Goal: Check status: Check status

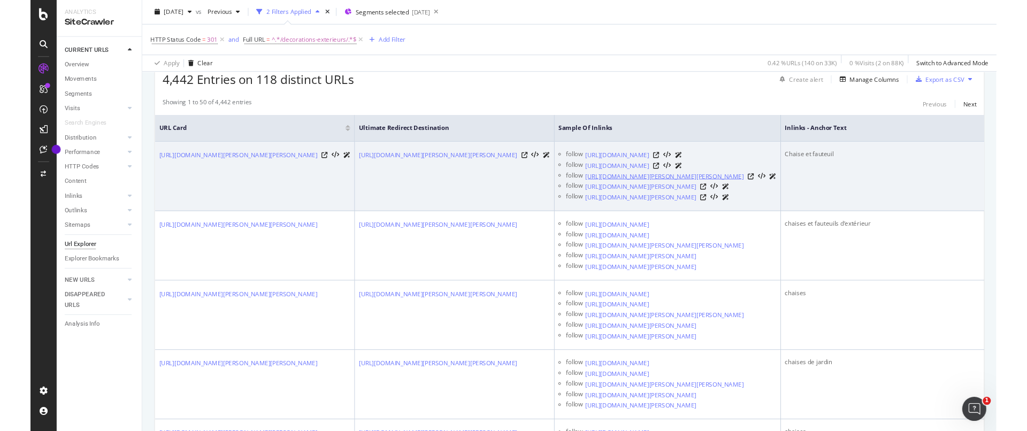
scroll to position [218, 0]
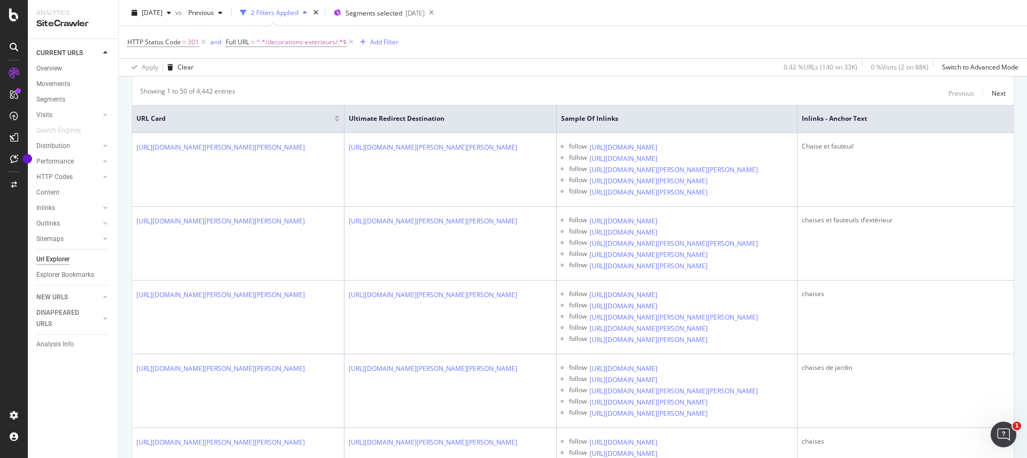
click at [344, 76] on div "2025 Sep. 8th vs Previous 2 Filters Applied Segments selected 2024-06-27 HTTP S…" at bounding box center [573, 38] width 908 height 76
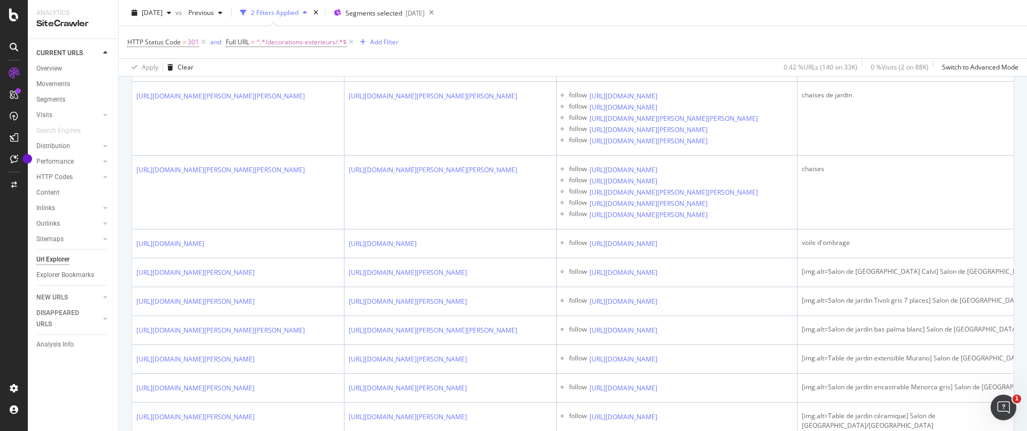
scroll to position [164, 0]
